Goal: Book appointment/travel/reservation

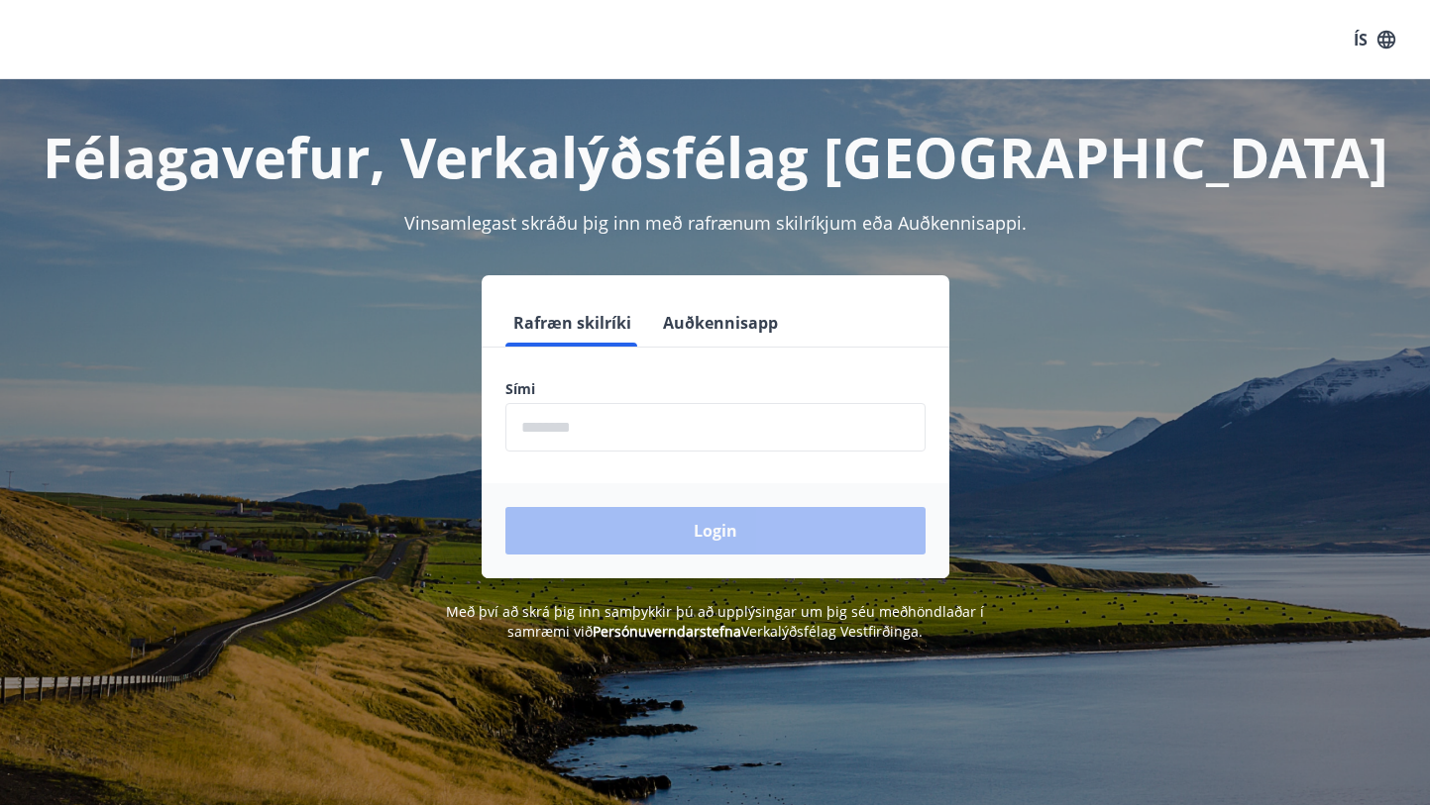
click at [610, 423] on input "phone" at bounding box center [715, 427] width 420 height 49
type input "********"
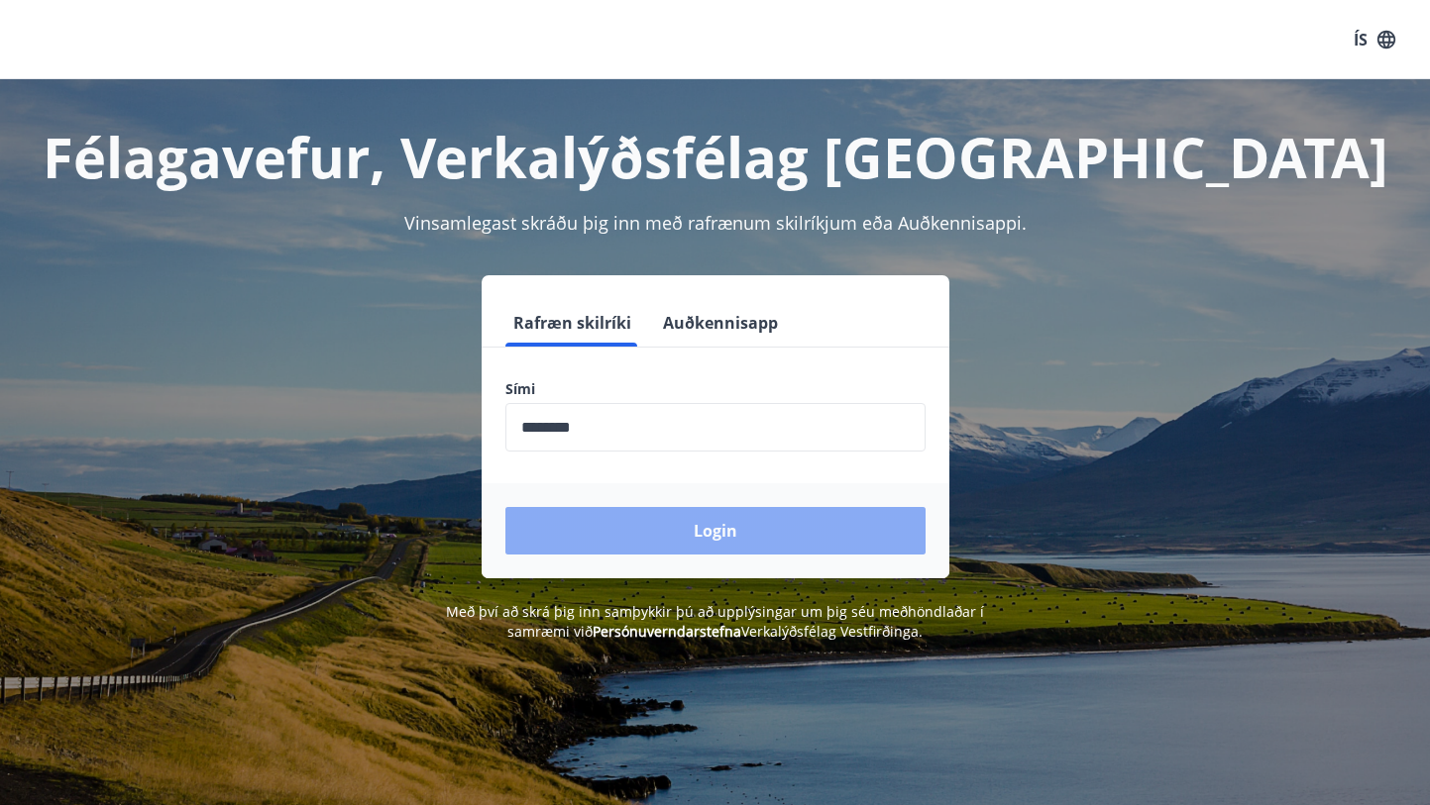
click at [698, 531] on button "Login" at bounding box center [715, 531] width 420 height 48
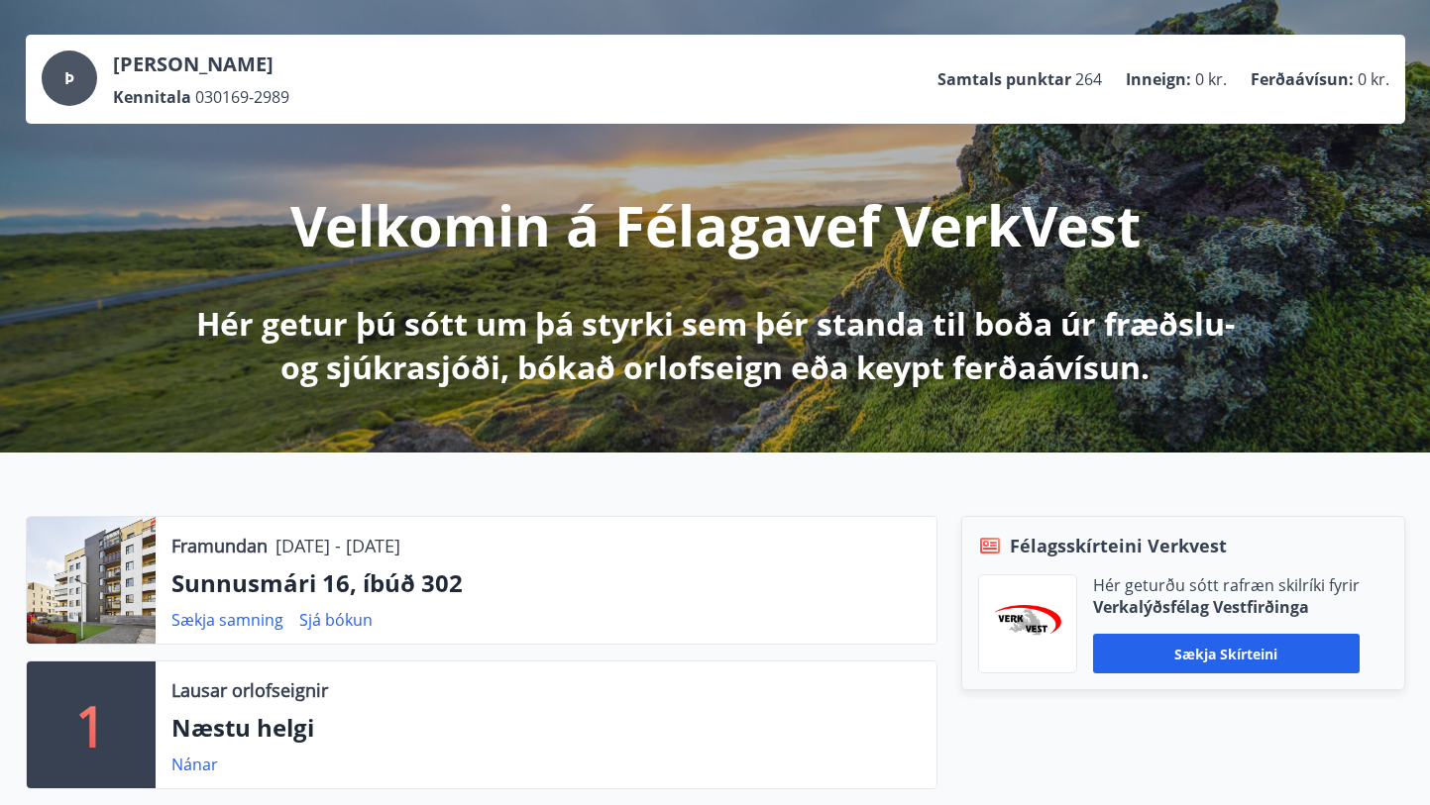
scroll to position [198, 0]
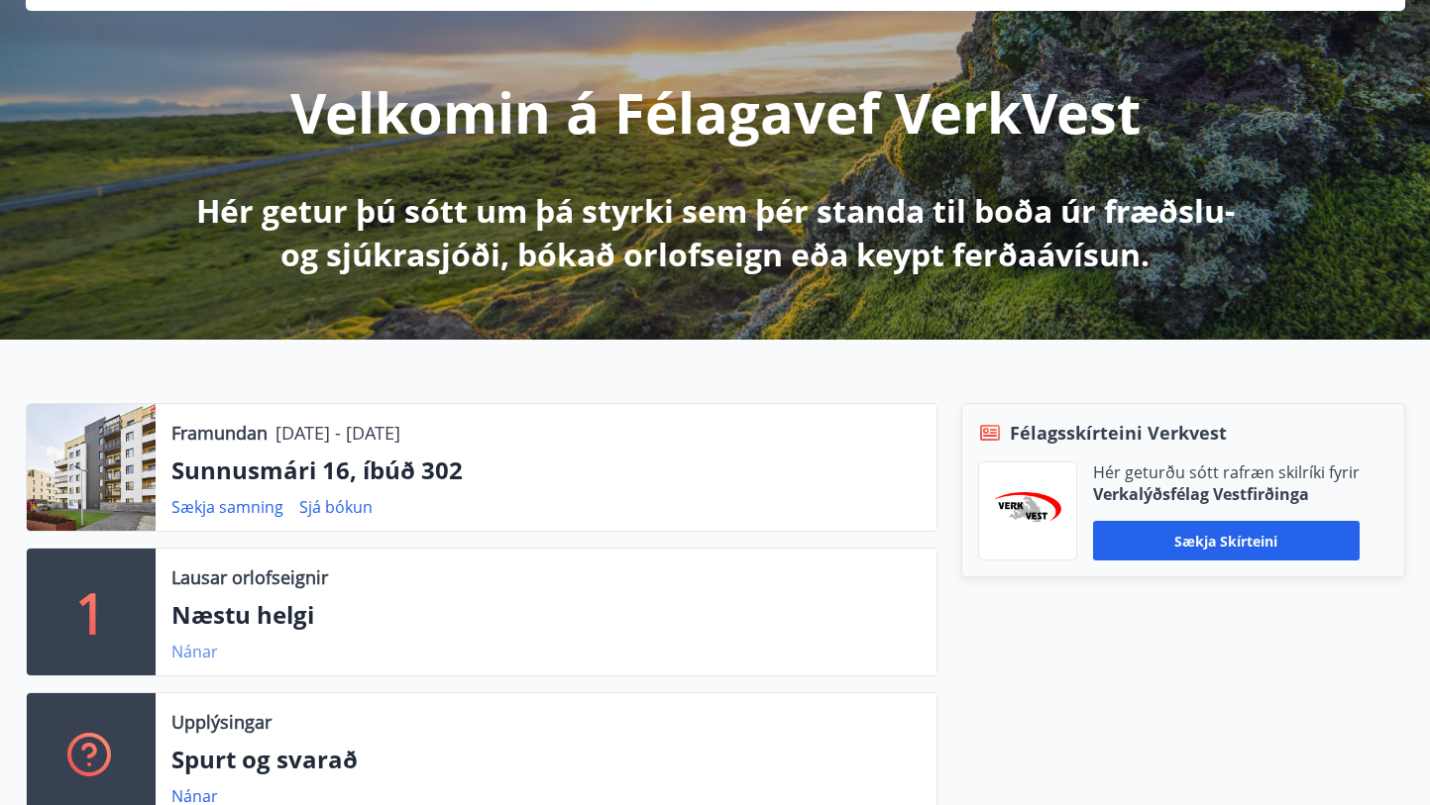
click at [182, 643] on link "Nánar" at bounding box center [194, 652] width 47 height 22
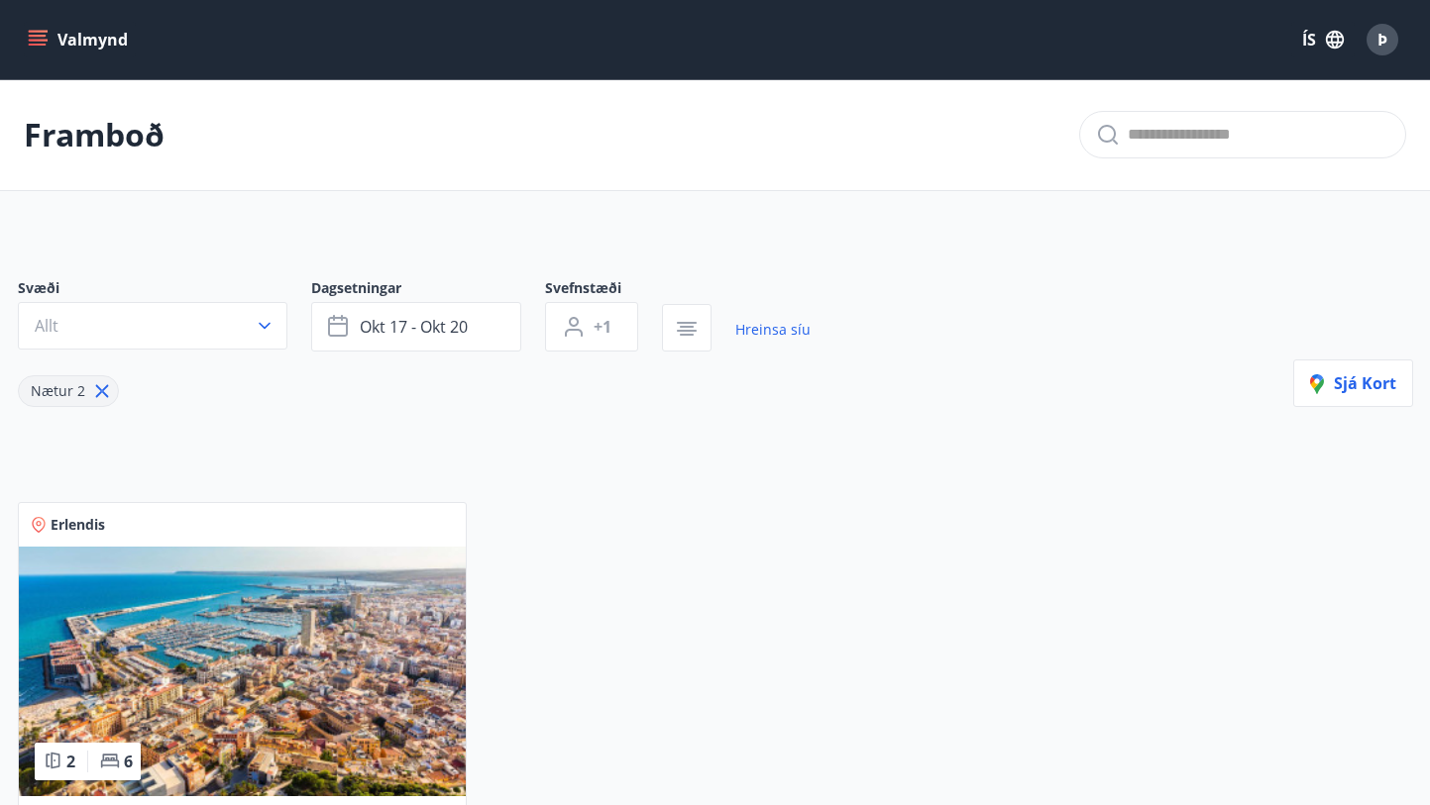
click at [46, 37] on icon "menu" at bounding box center [38, 40] width 20 height 20
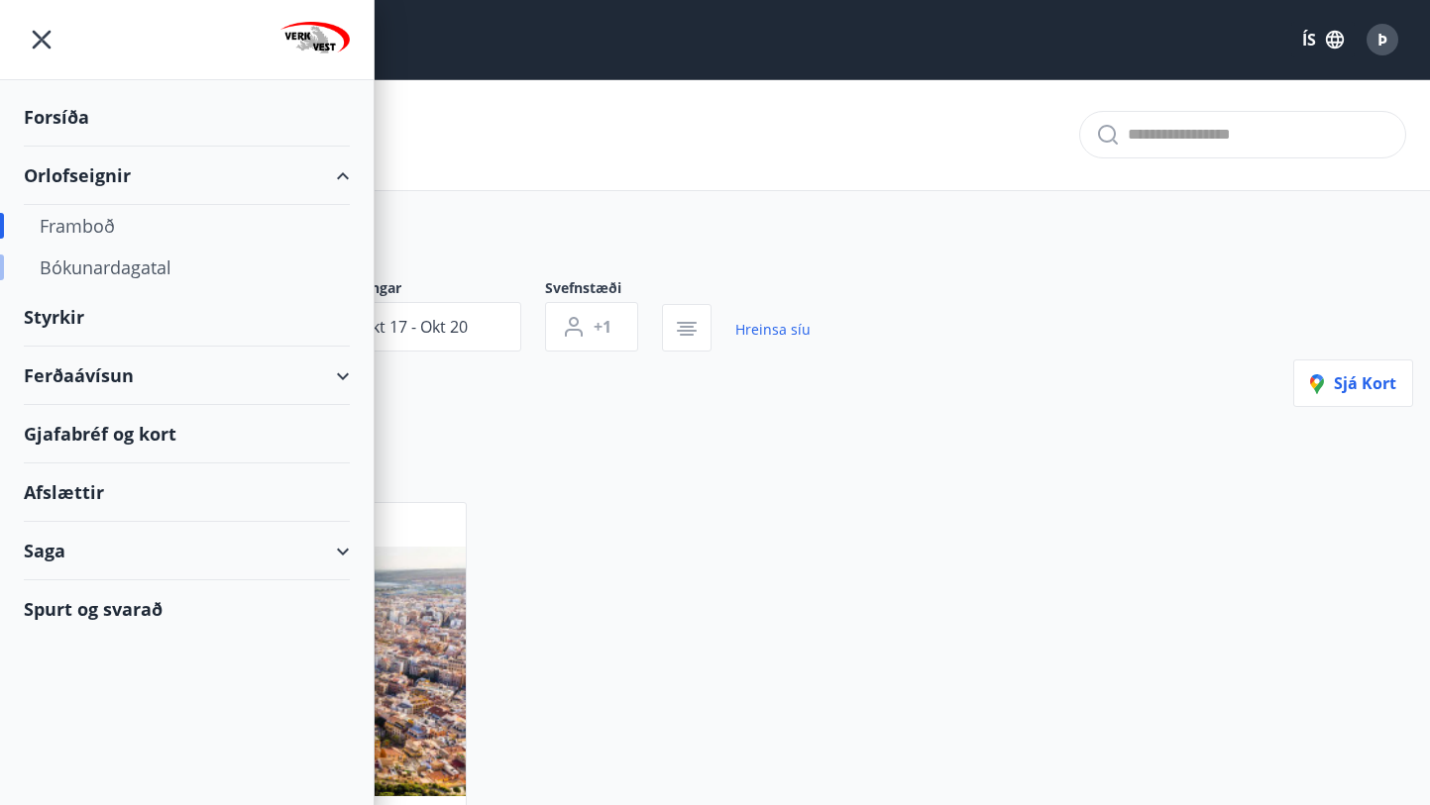
click at [109, 268] on div "Bókunardagatal" at bounding box center [187, 268] width 294 height 42
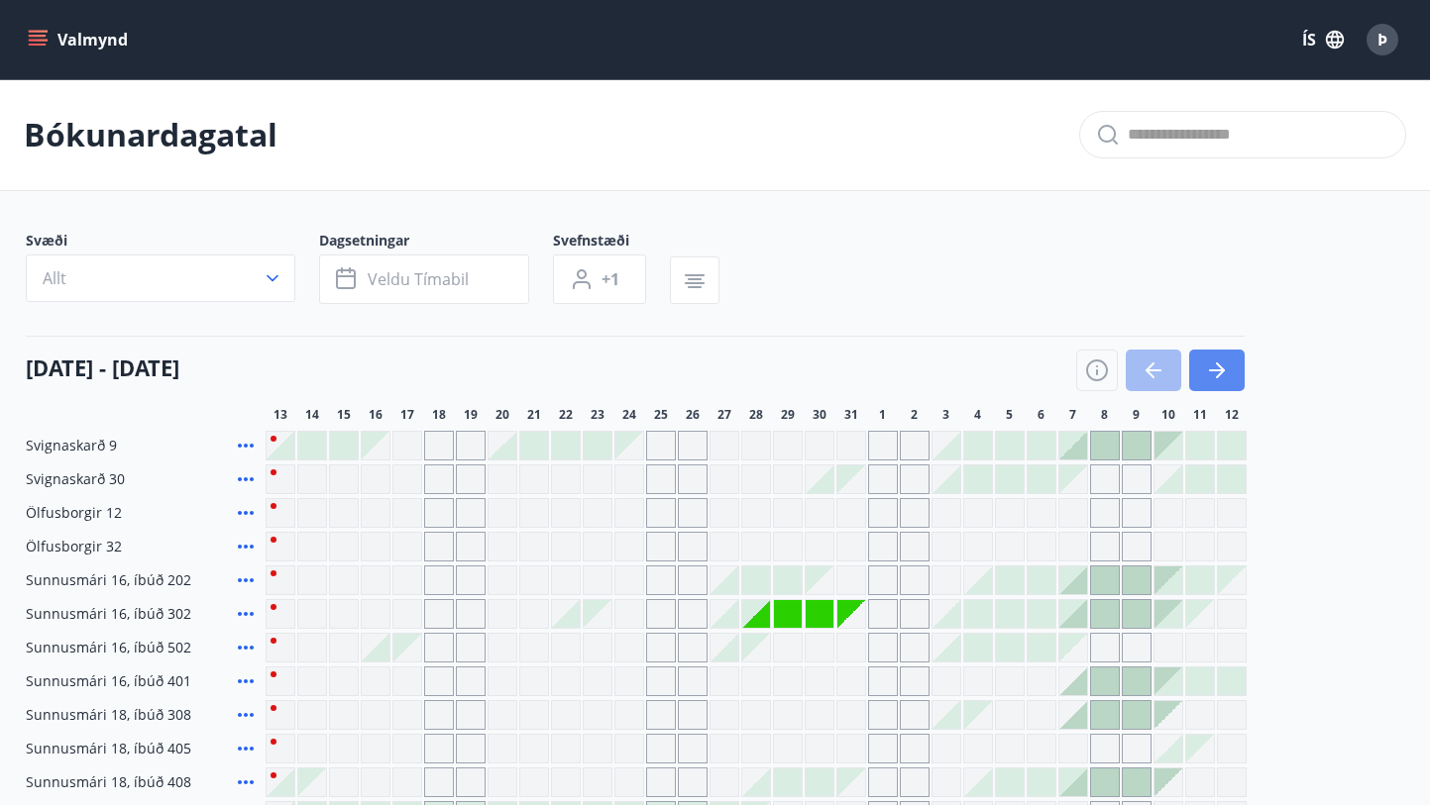
click at [1219, 369] on icon "button" at bounding box center [1217, 371] width 24 height 24
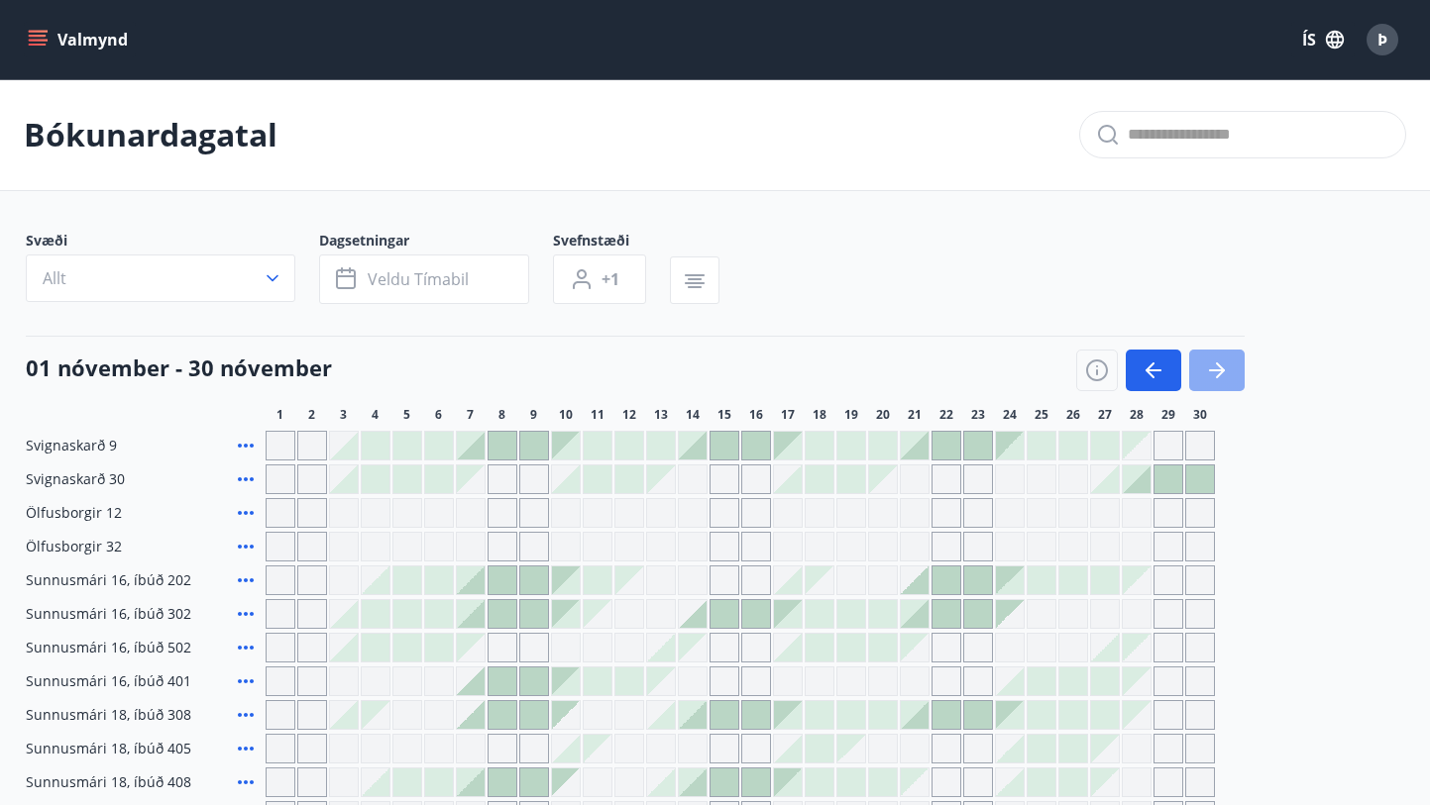
click at [1217, 371] on icon "button" at bounding box center [1217, 371] width 16 height 2
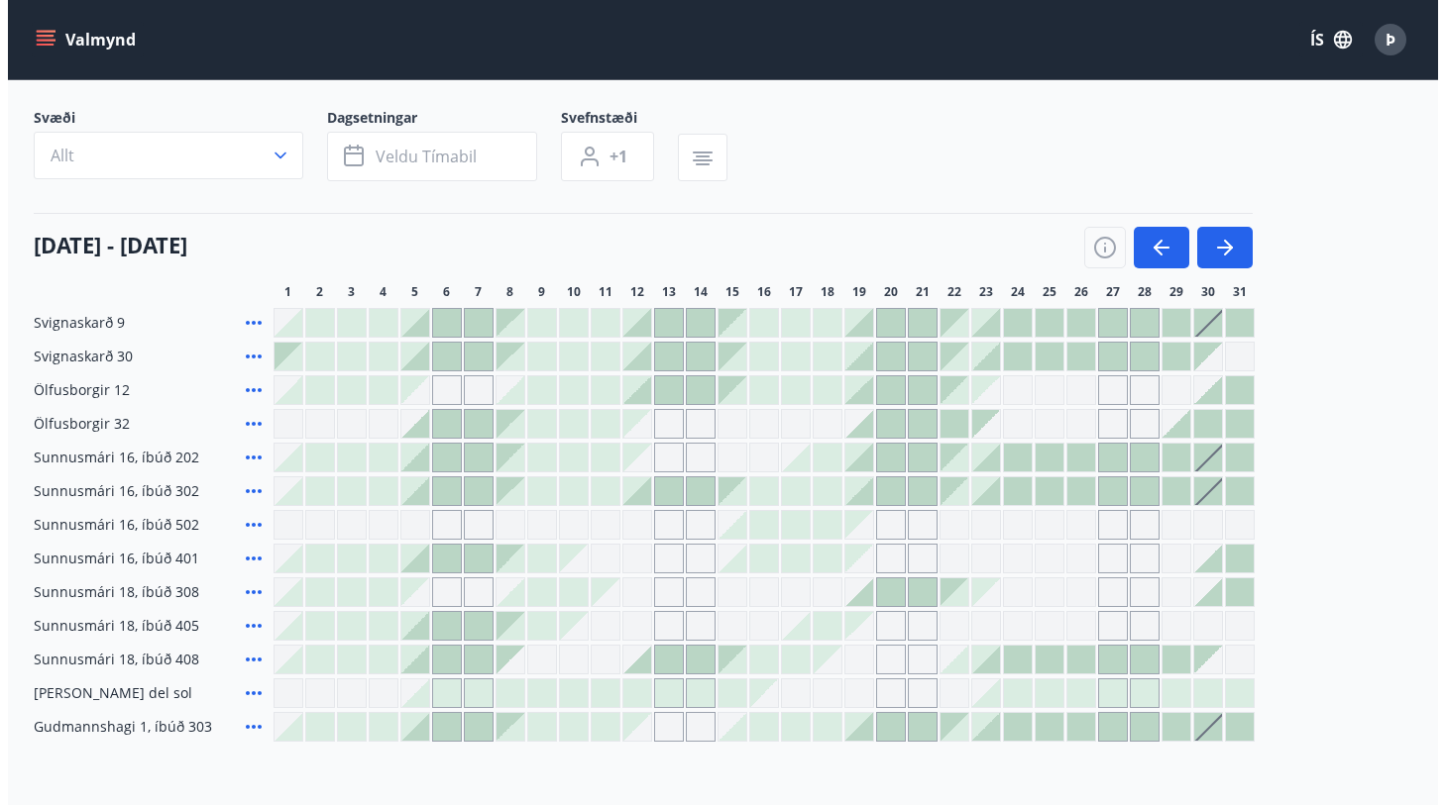
scroll to position [99, 0]
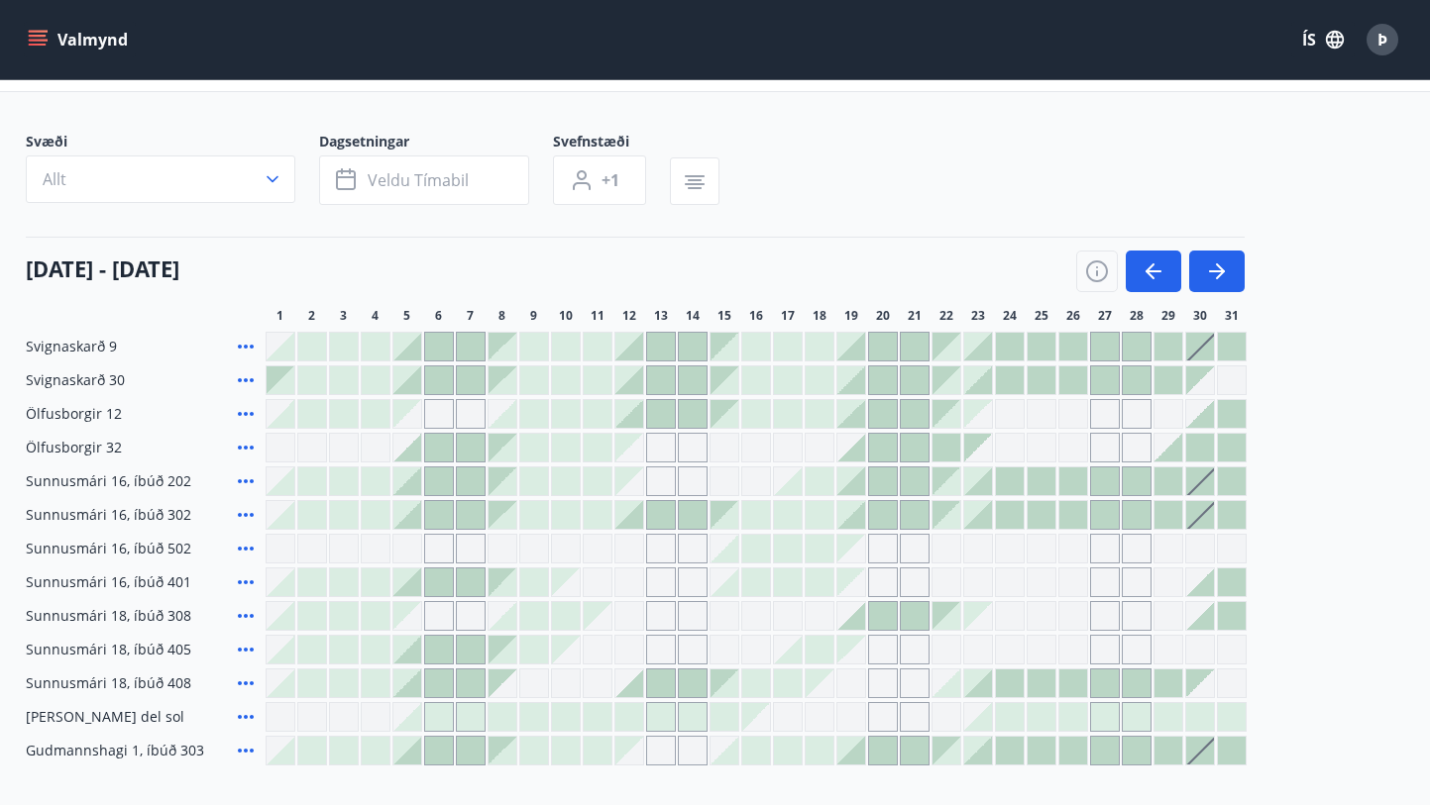
click at [851, 487] on div at bounding box center [851, 482] width 28 height 28
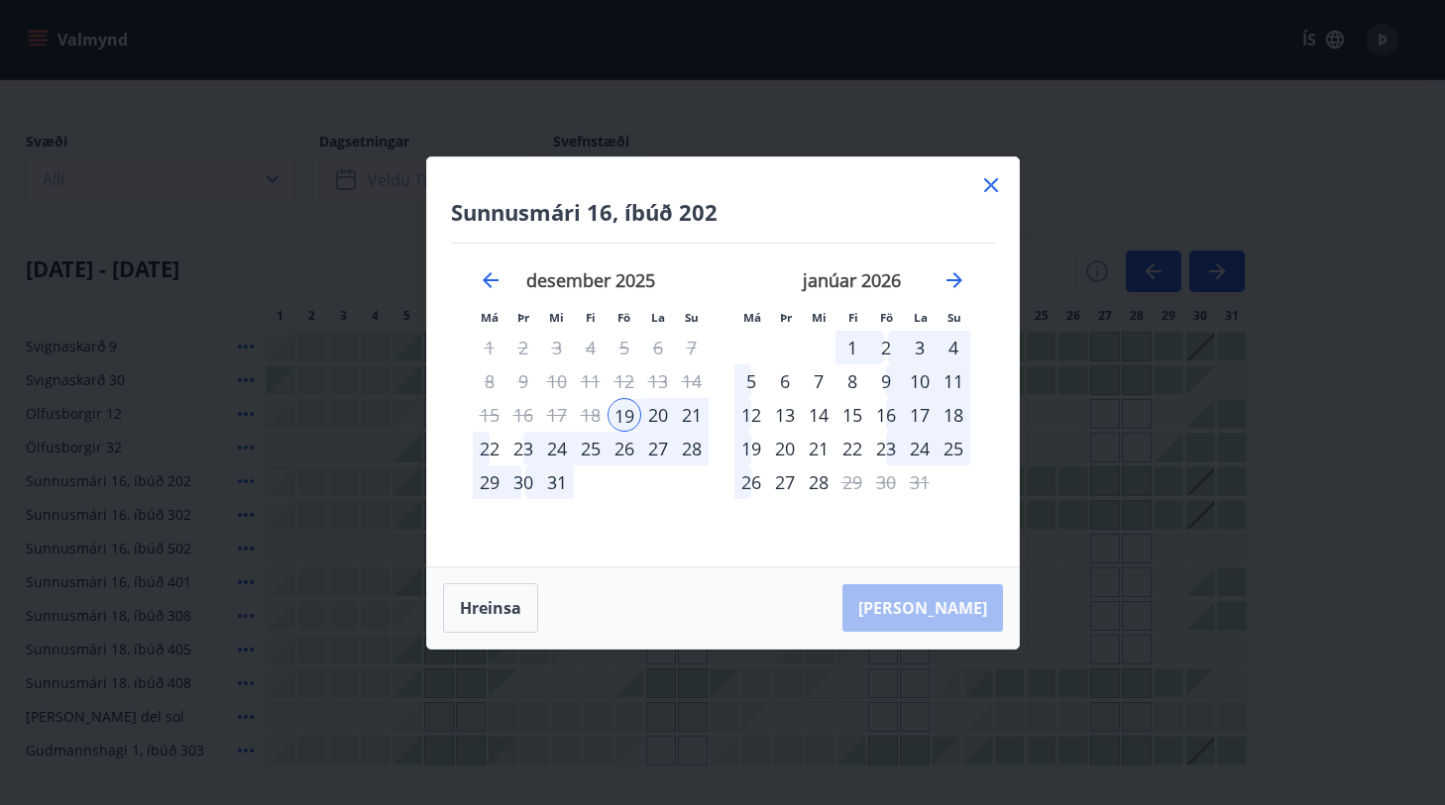
click at [620, 451] on div "26" at bounding box center [624, 449] width 34 height 34
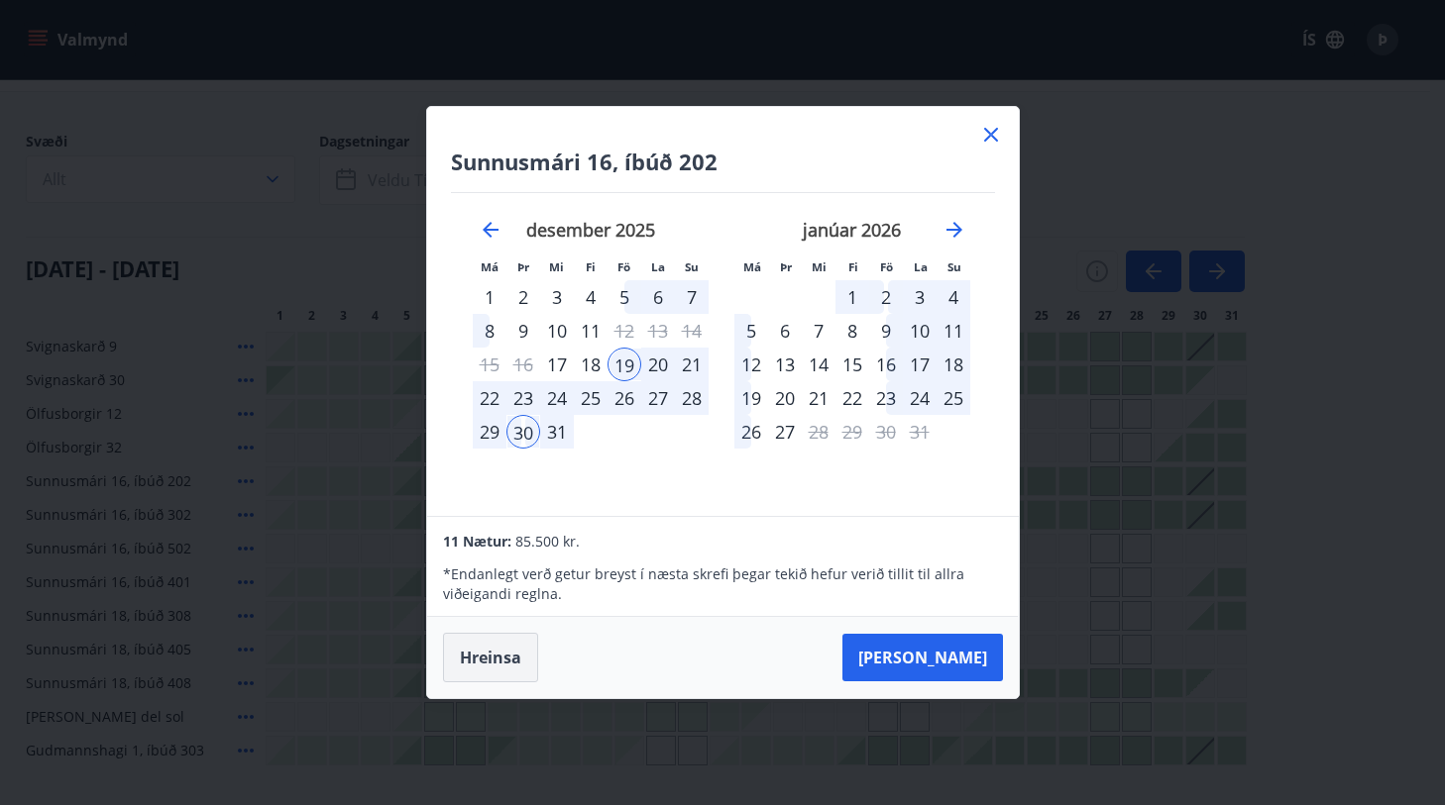
click at [499, 663] on button "Hreinsa" at bounding box center [490, 658] width 95 height 50
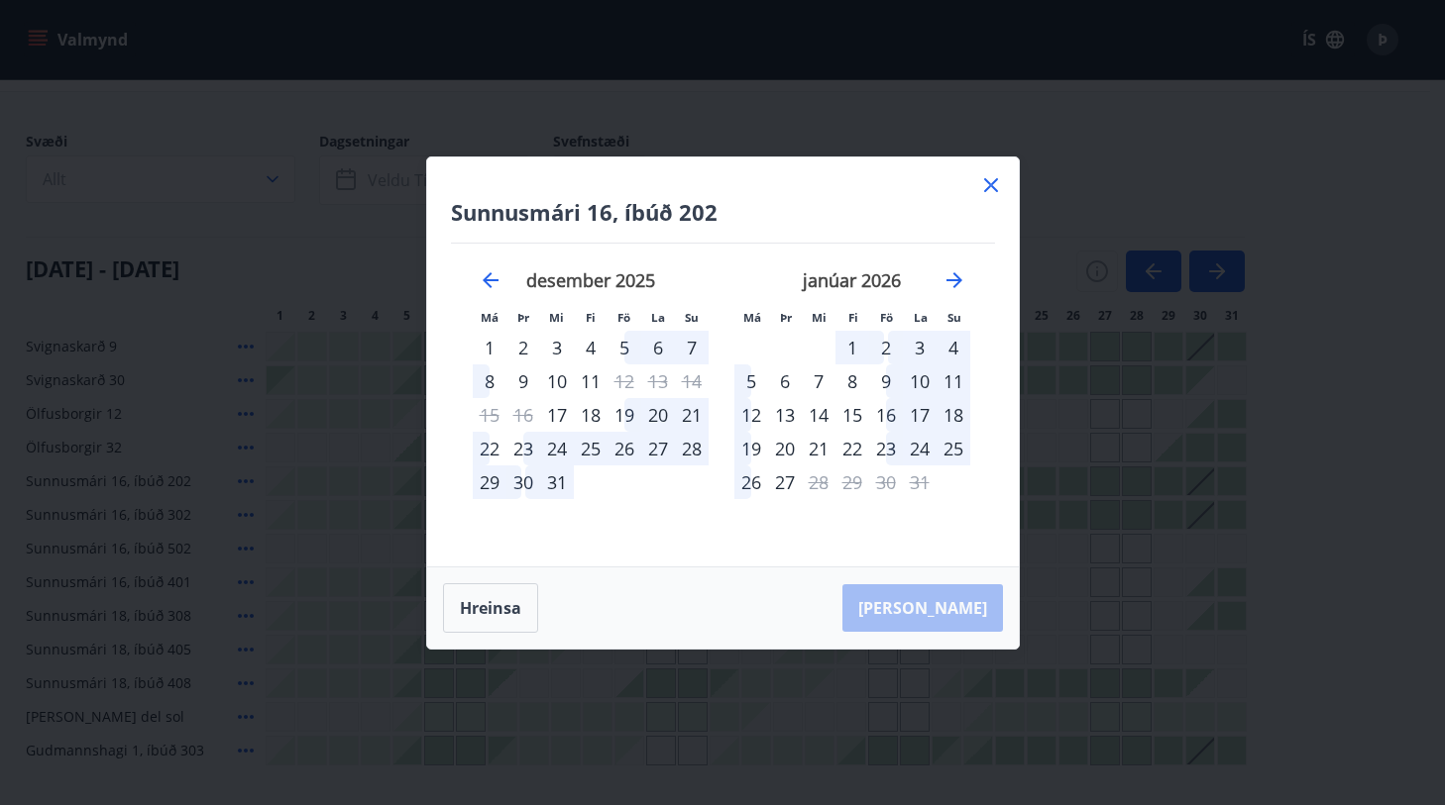
click at [658, 413] on div "20" at bounding box center [658, 415] width 34 height 34
click at [484, 448] on div "22" at bounding box center [490, 449] width 34 height 34
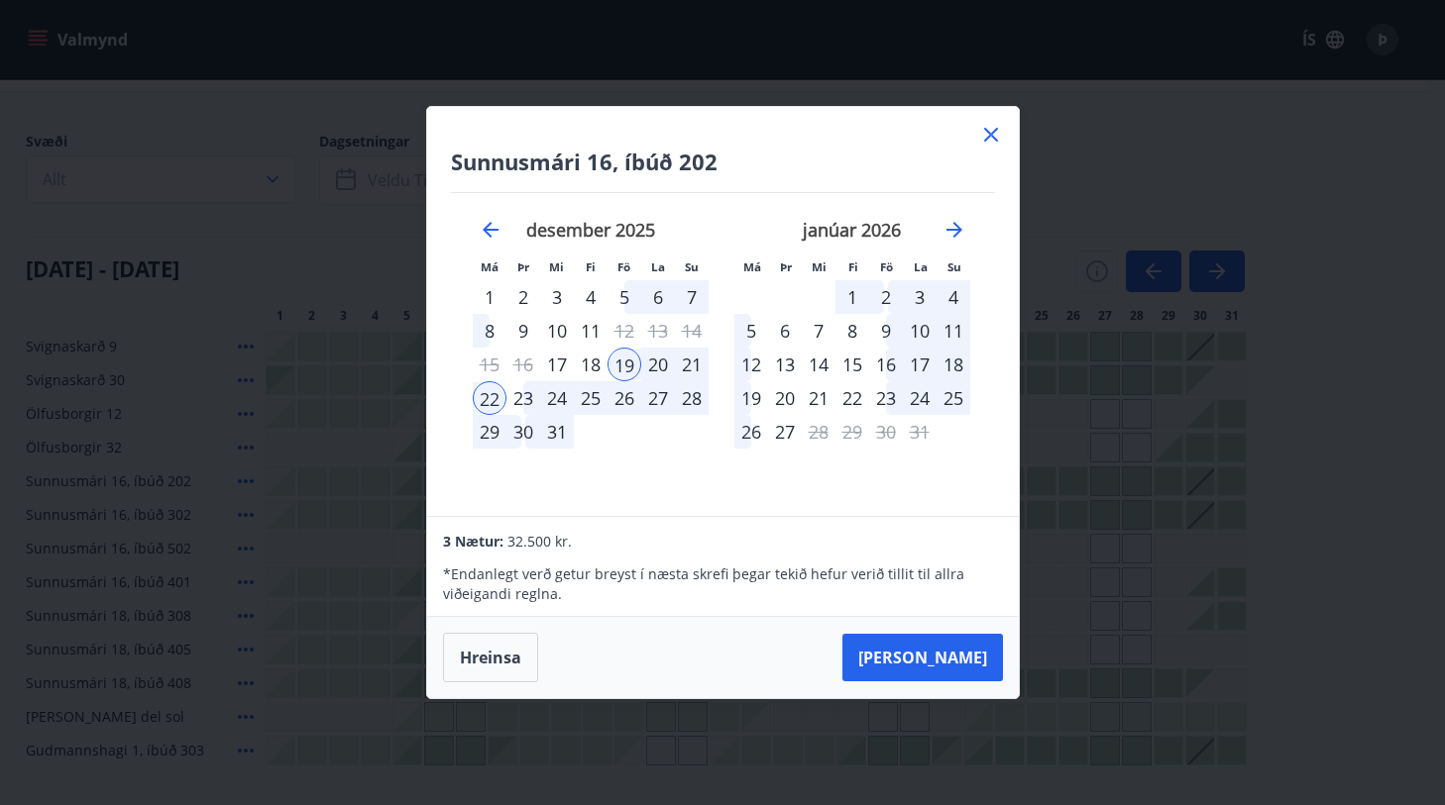
click at [483, 397] on div "22" at bounding box center [490, 398] width 34 height 34
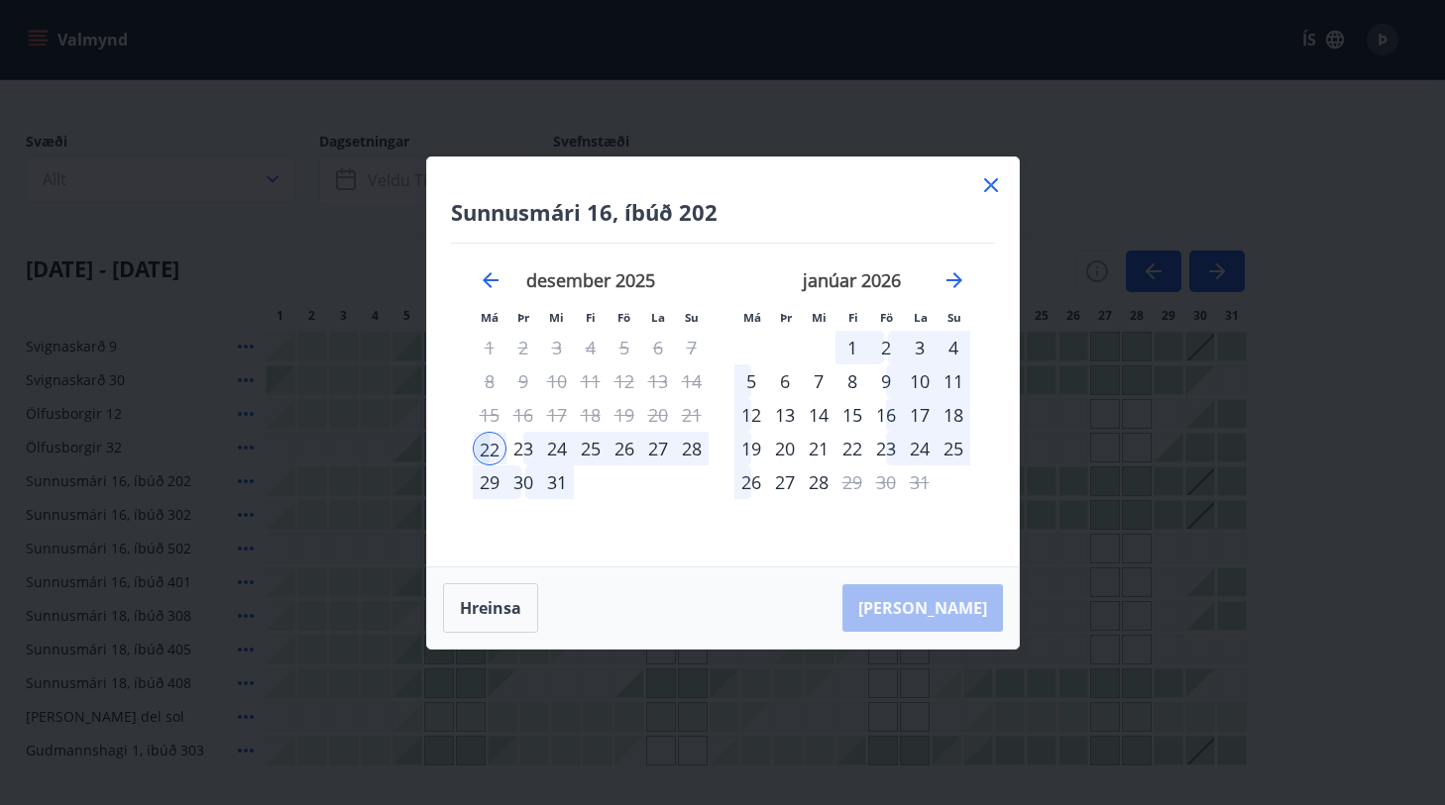
click at [490, 449] on div "22" at bounding box center [490, 449] width 34 height 34
click at [483, 620] on button "Hreinsa" at bounding box center [490, 609] width 95 height 50
